Goal: Task Accomplishment & Management: Complete application form

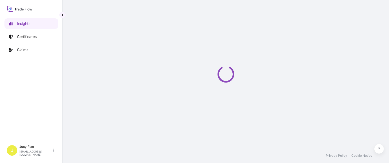
select select "2025"
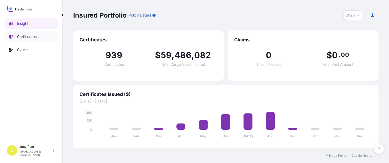
click at [27, 31] on div "Insights Certificates Claims" at bounding box center [31, 78] width 54 height 129
click at [27, 36] on p "Certificates" at bounding box center [27, 36] width 20 height 5
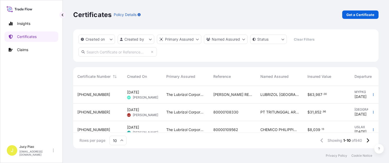
scroll to position [32, 0]
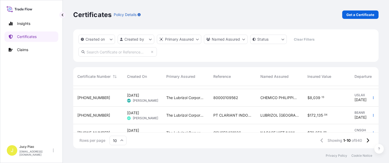
click at [248, 73] on div "Reference" at bounding box center [233, 76] width 39 height 15
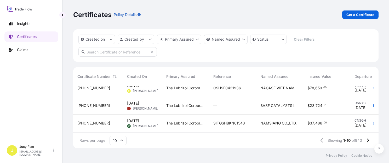
scroll to position [70, 0]
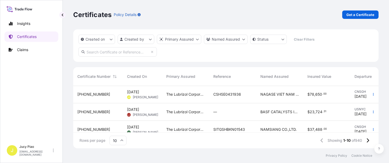
click at [274, 96] on span "NAGASE VIET NAM CO., LTD." at bounding box center [280, 94] width 39 height 5
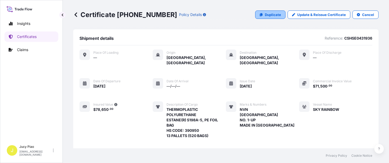
click at [267, 15] on p "Duplicate" at bounding box center [273, 14] width 16 height 5
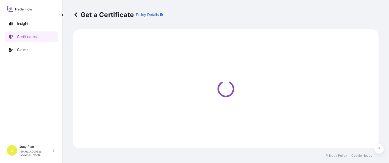
select select "Ocean Vessel"
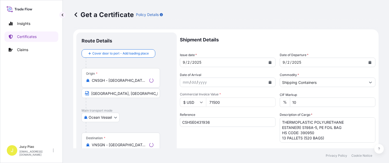
select select "31566"
click at [149, 119] on div "Ocean Vessel Air Barge Road Ocean Vessel Rail Barge in [GEOGRAPHIC_DATA]" at bounding box center [127, 117] width 90 height 9
click at [212, 122] on input "CSHSE0431936" at bounding box center [228, 121] width 96 height 9
drag, startPoint x: 156, startPoint y: 118, endPoint x: 146, endPoint y: 117, distance: 9.7
click at [145, 117] on form "Route Details Cover door to port - Add loading place Place of loading Road / [G…" at bounding box center [226, 164] width 306 height 270
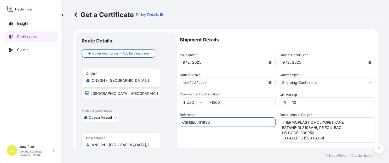
paste input "KMTCSHAO452368"
type input "KMTCSHAO452368"
click at [227, 134] on div "Reference KMTCSHAO452368" at bounding box center [228, 127] width 96 height 30
click at [229, 101] on input "71500" at bounding box center [241, 101] width 70 height 9
click at [189, 101] on div "$ USD 71500" at bounding box center [228, 101] width 96 height 9
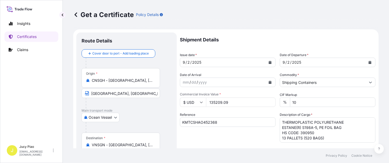
type input "135209.09"
click at [225, 107] on div "Shipment Details Issue date * [DATE] Date of Departure * [DATE] Date of Arrival…" at bounding box center [278, 156] width 196 height 249
click at [215, 104] on input "135209.09" at bounding box center [241, 101] width 70 height 9
click at [239, 102] on input "135209.09" at bounding box center [241, 101] width 70 height 9
click at [333, 134] on textarea "THERMOPLASTIC POLYURETHANE ESTANE(R) S198A-5, PE FOIL BAG HS CODE: 390950 13 PA…" at bounding box center [328, 129] width 96 height 25
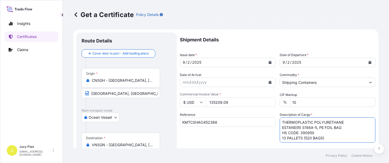
drag, startPoint x: 328, startPoint y: 139, endPoint x: 285, endPoint y: 120, distance: 46.5
click at [287, 120] on textarea "THERMOPLASTIC POLYURETHANE ESTANE(R) S198A-5, PE FOIL BAG HS CODE: 390950 13 PA…" at bounding box center [328, 129] width 96 height 25
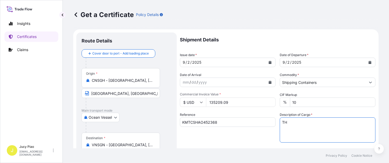
type textarea "T"
paste textarea "THERMOPLASTIC POLYURETHANE HS CODE: 390950 TAX ID: 3600659583 27 PALLETS (27 BO…"
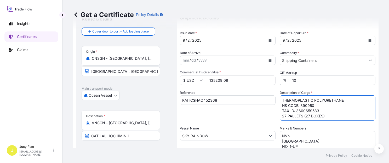
scroll to position [44, 0]
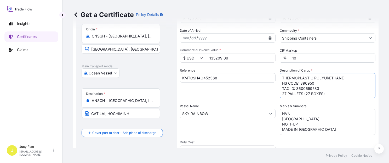
type textarea "THERMOPLASTIC POLYURETHANE HS CODE: 390950 TAX ID: 3600659583 27 PALLETS (27 BO…"
drag, startPoint x: 315, startPoint y: 128, endPoint x: 246, endPoint y: 94, distance: 76.8
click at [246, 94] on div "Shipment Details Issue date * [DATE] Date of Departure * [DATE] Date of Arrival…" at bounding box center [278, 112] width 196 height 249
paste textarea "VIETNAM [PERSON_NAME] / 512QL01"
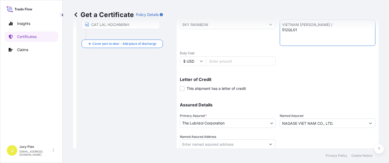
scroll to position [148, 0]
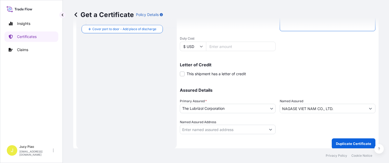
type textarea "VIETNAM [PERSON_NAME] / 512QL01"
click at [338, 109] on input "NAGASE VIET NAM CO., LTD." at bounding box center [323, 108] width 86 height 9
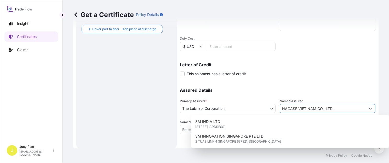
drag, startPoint x: 343, startPoint y: 108, endPoint x: 217, endPoint y: 90, distance: 127.6
click at [217, 90] on div "Assured Details Primary Assured * The Lubrizol Corporation The Lubrizol Corpora…" at bounding box center [278, 108] width 196 height 52
paste input "VIETNAM [PERSON_NAME] ORIENT"
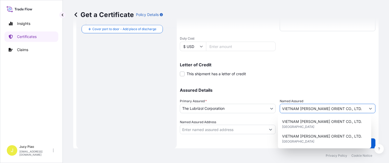
type input "VIETNAM [PERSON_NAME] ORIENT CO., LTD."
click at [324, 85] on div "Assured Details Primary Assured * The Lubrizol Corporation The Lubrizol Corpora…" at bounding box center [278, 108] width 196 height 52
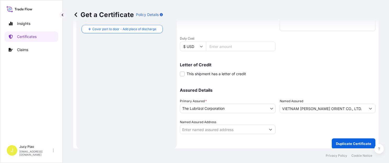
click at [347, 143] on p "Duplicate Certificate" at bounding box center [353, 143] width 35 height 5
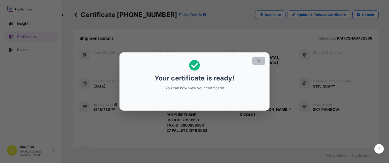
click at [259, 60] on icon "button" at bounding box center [259, 60] width 5 height 5
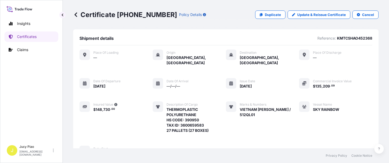
click at [294, 113] on div "Place of Loading — Origin [GEOGRAPHIC_DATA], [GEOGRAPHIC_DATA] Destination [GEO…" at bounding box center [226, 102] width 293 height 107
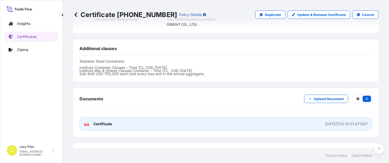
click at [292, 117] on link "PDF Certificate [DATE]T03:10:31.871397" at bounding box center [226, 124] width 293 height 14
